Goal: Navigation & Orientation: Go to known website

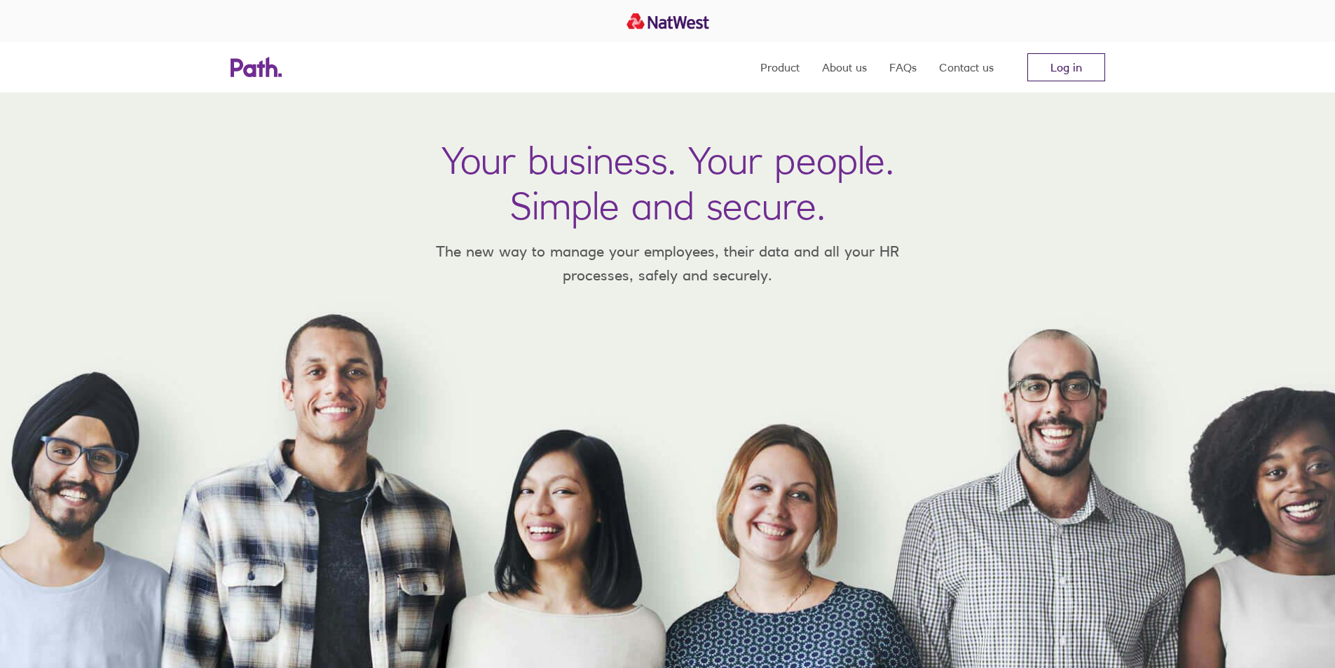
click at [1086, 66] on link "Log in" at bounding box center [1066, 67] width 78 height 28
click at [1076, 76] on link "Log in" at bounding box center [1066, 67] width 78 height 28
click at [1059, 67] on link "Log in" at bounding box center [1066, 67] width 78 height 28
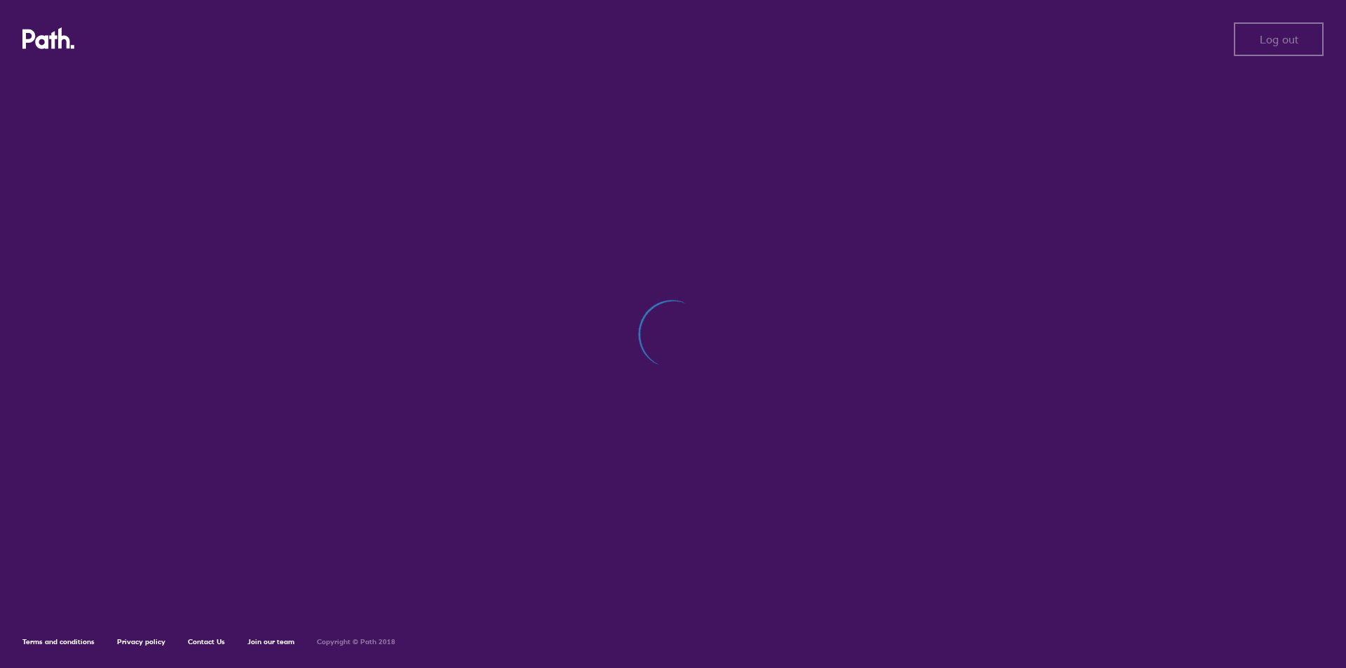
click at [47, 37] on icon at bounding box center [39, 39] width 35 height 20
